Goal: Task Accomplishment & Management: Manage account settings

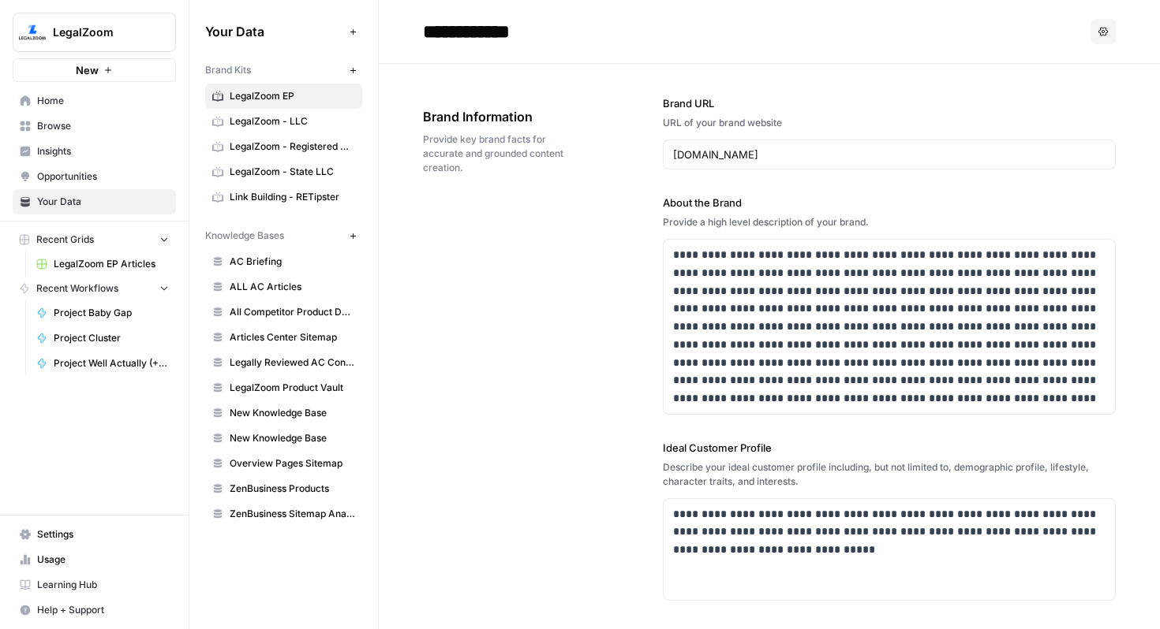
click at [65, 106] on span "Home" at bounding box center [103, 101] width 132 height 14
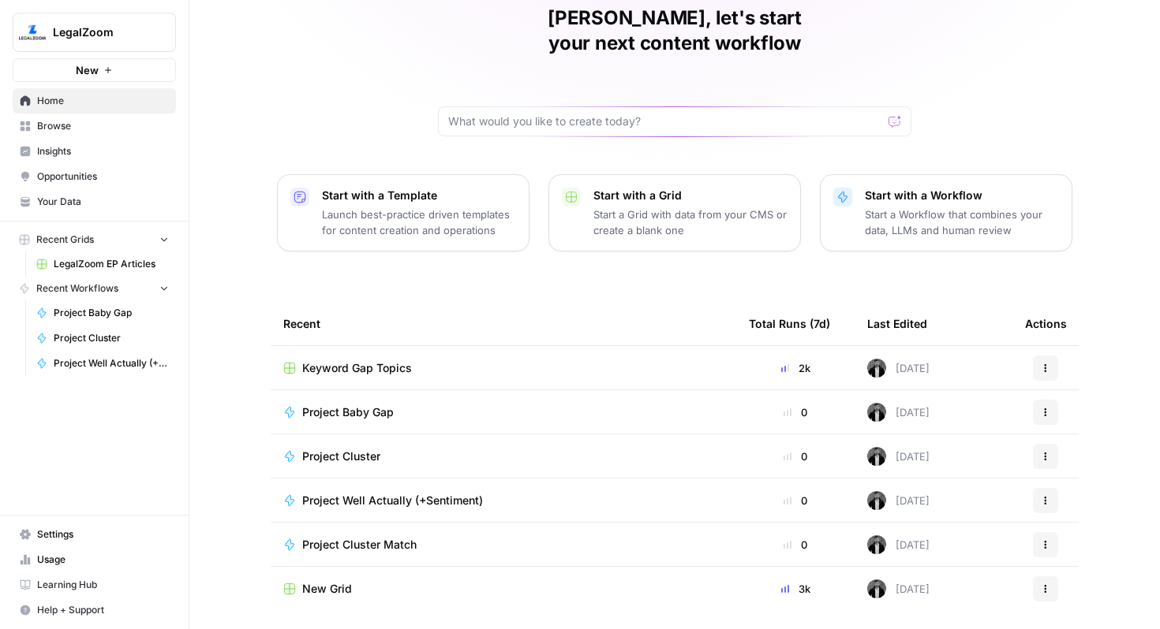
scroll to position [96, 0]
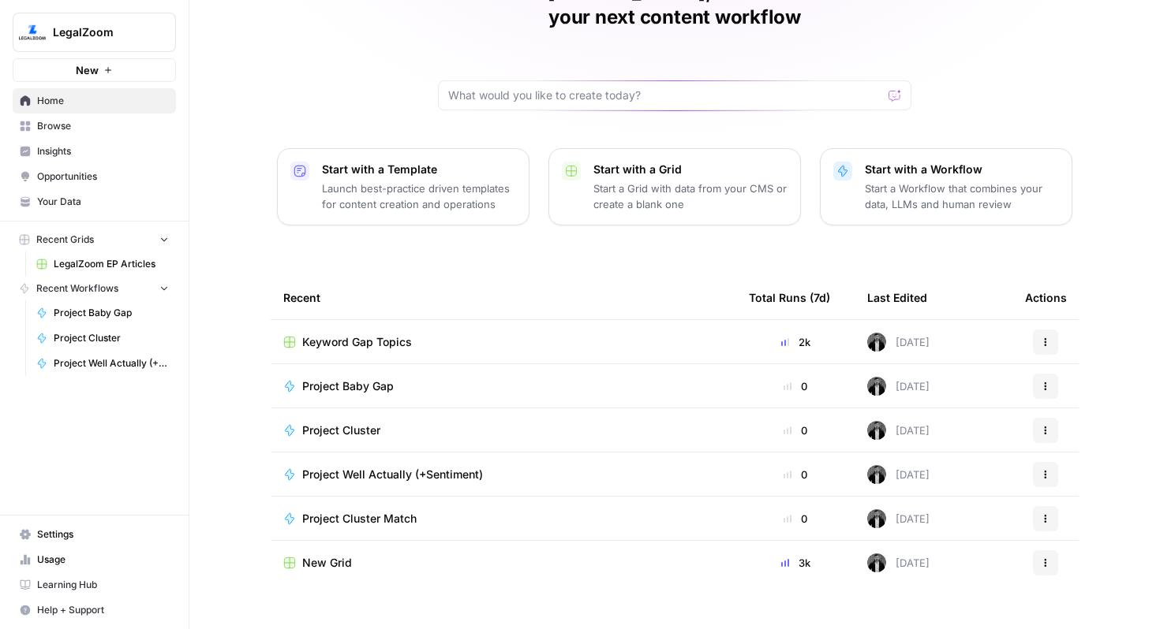
click at [46, 536] on span "Settings" at bounding box center [103, 535] width 132 height 14
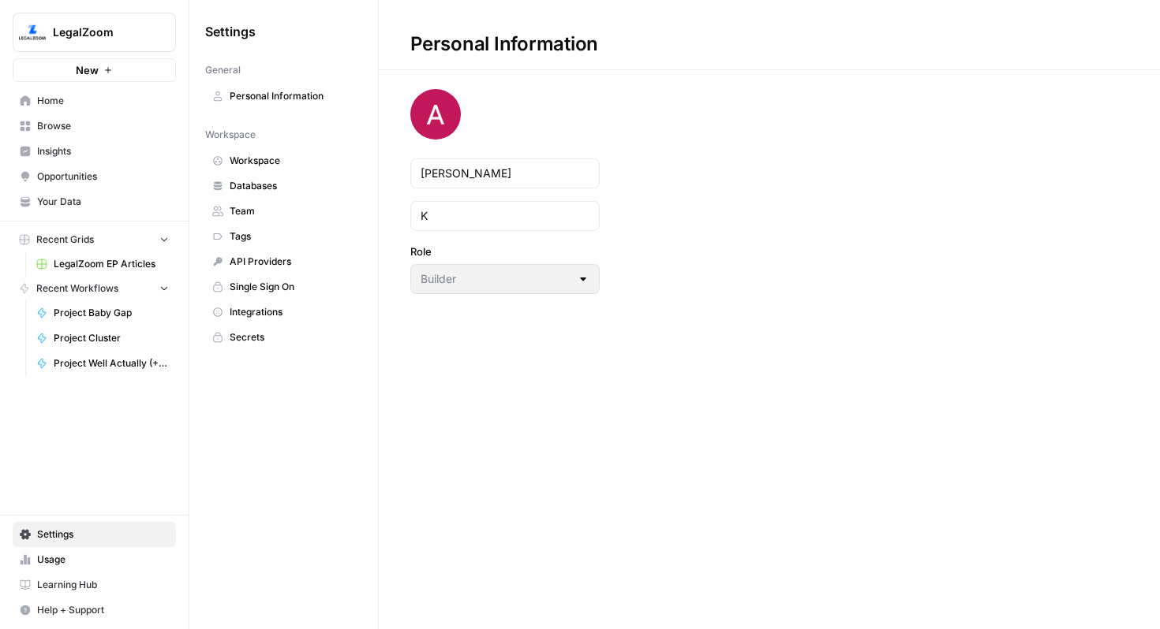
click at [248, 183] on span "Databases" at bounding box center [292, 186] width 125 height 14
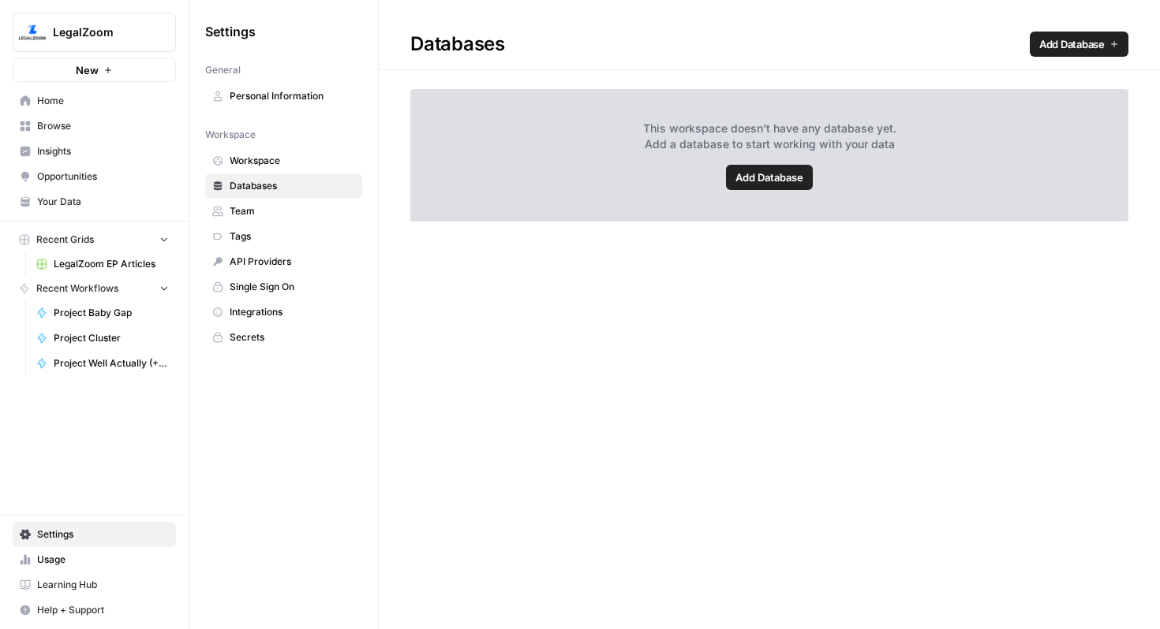
click at [46, 212] on link "Your Data" at bounding box center [94, 201] width 163 height 25
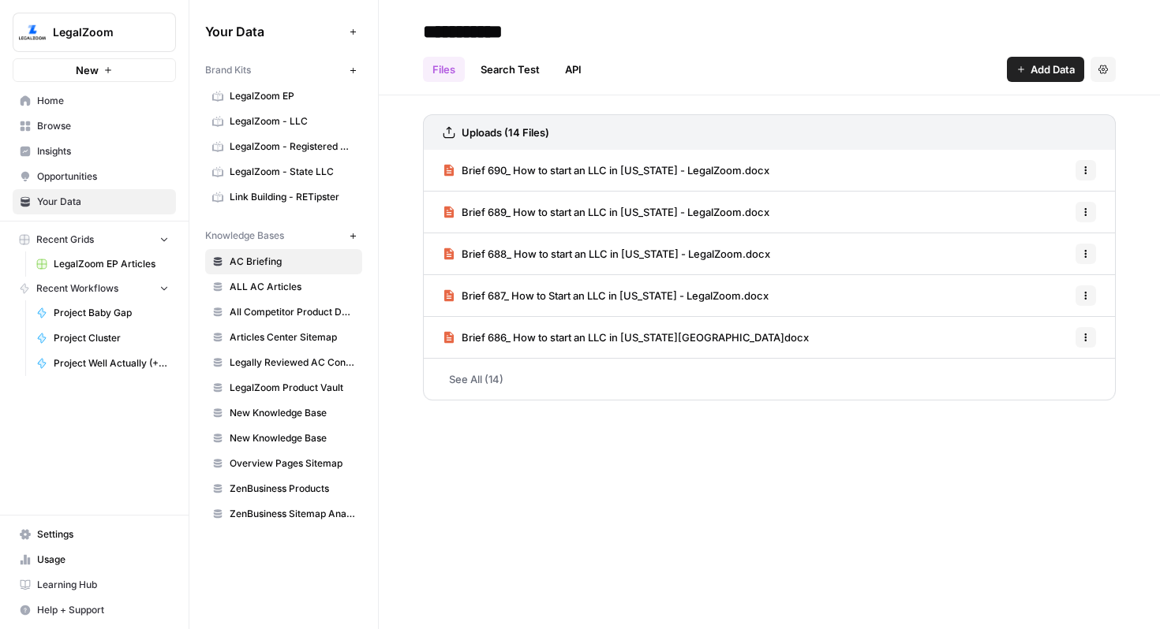
click at [1031, 71] on span "Add Data" at bounding box center [1052, 70] width 44 height 16
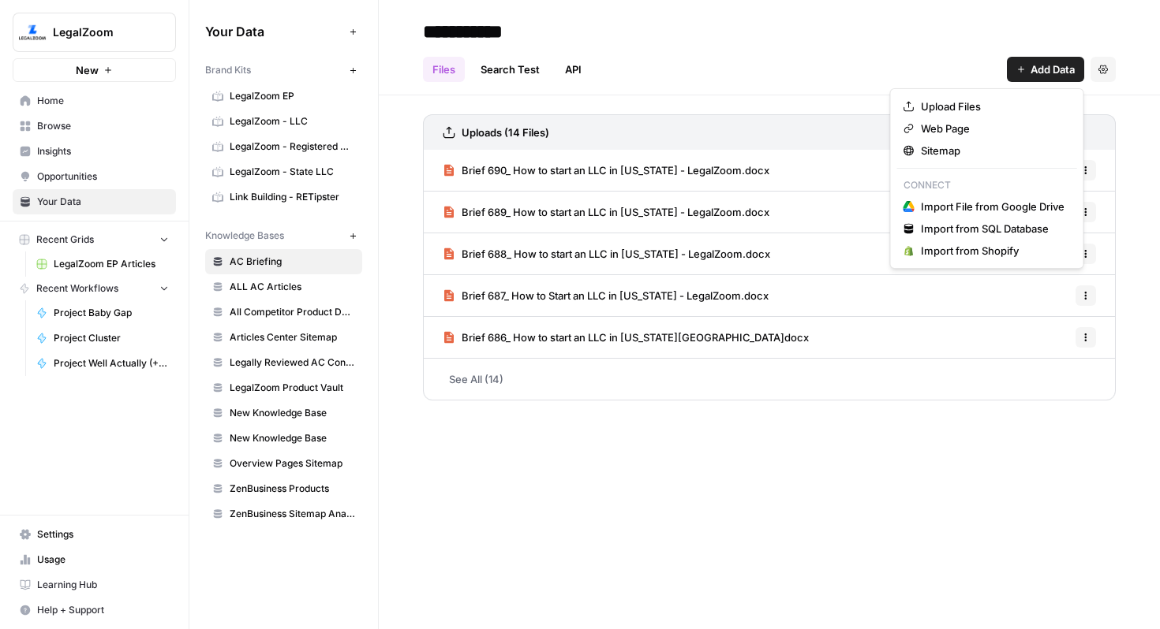
click at [1031, 71] on span "Add Data" at bounding box center [1052, 70] width 44 height 16
